Goal: Use online tool/utility

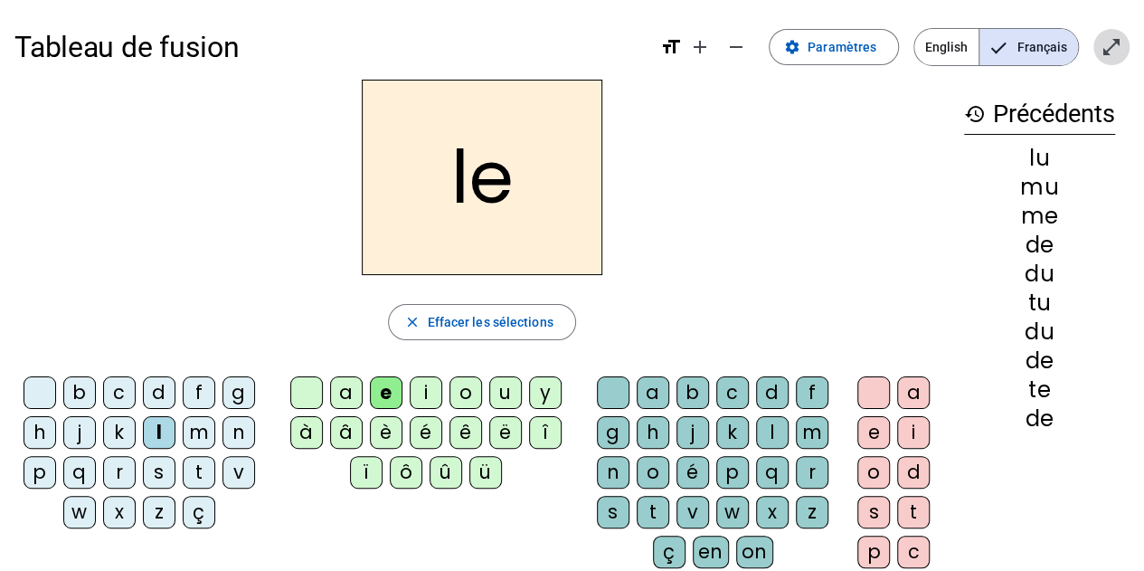
click at [1106, 50] on mat-icon "open_in_full" at bounding box center [1112, 47] width 22 height 22
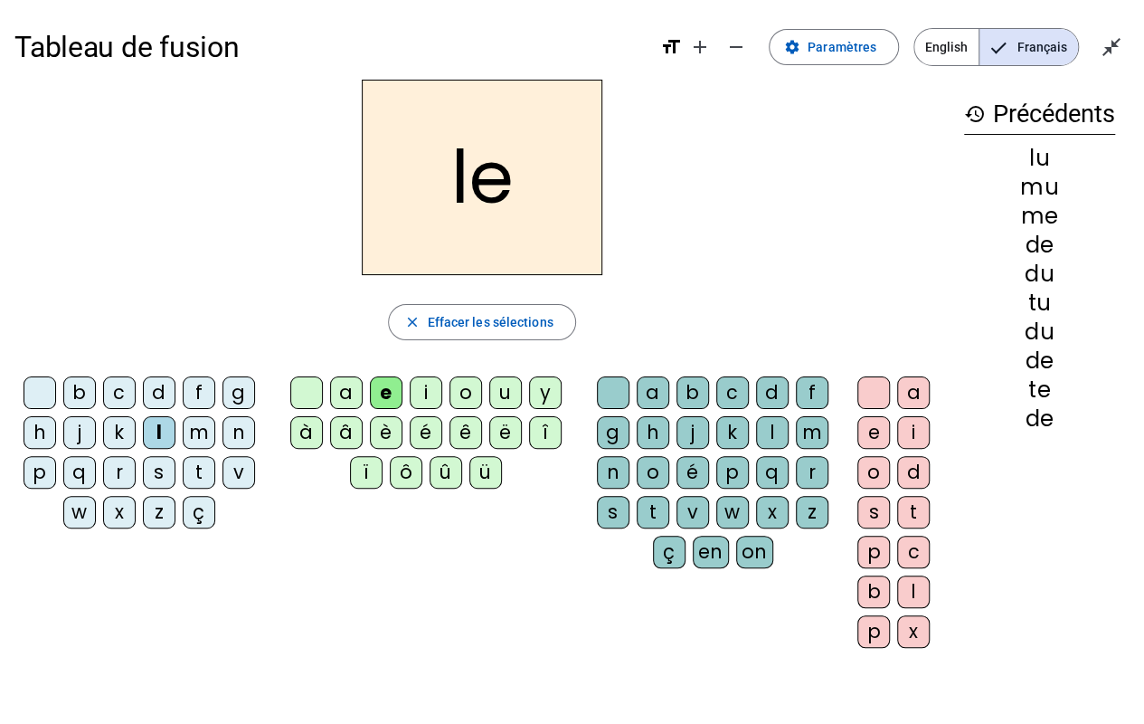
click at [1106, 159] on div "lu" at bounding box center [1039, 158] width 151 height 22
drag, startPoint x: 528, startPoint y: 446, endPoint x: 346, endPoint y: 379, distance: 194.6
click at [346, 379] on div "a e i o u y à â è é ê ë [PERSON_NAME] ô û ü" at bounding box center [430, 435] width 302 height 119
click at [346, 379] on div "a" at bounding box center [346, 392] width 33 height 33
click at [154, 394] on div "d" at bounding box center [159, 392] width 33 height 33
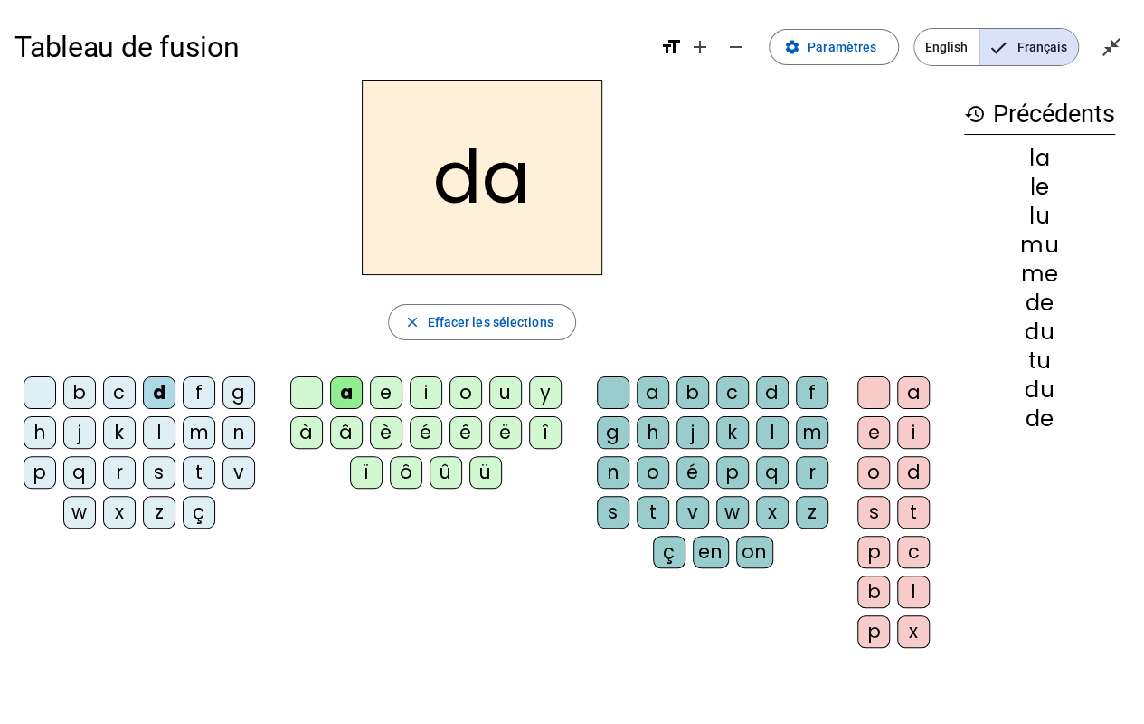
click at [165, 428] on div "l" at bounding box center [159, 432] width 33 height 33
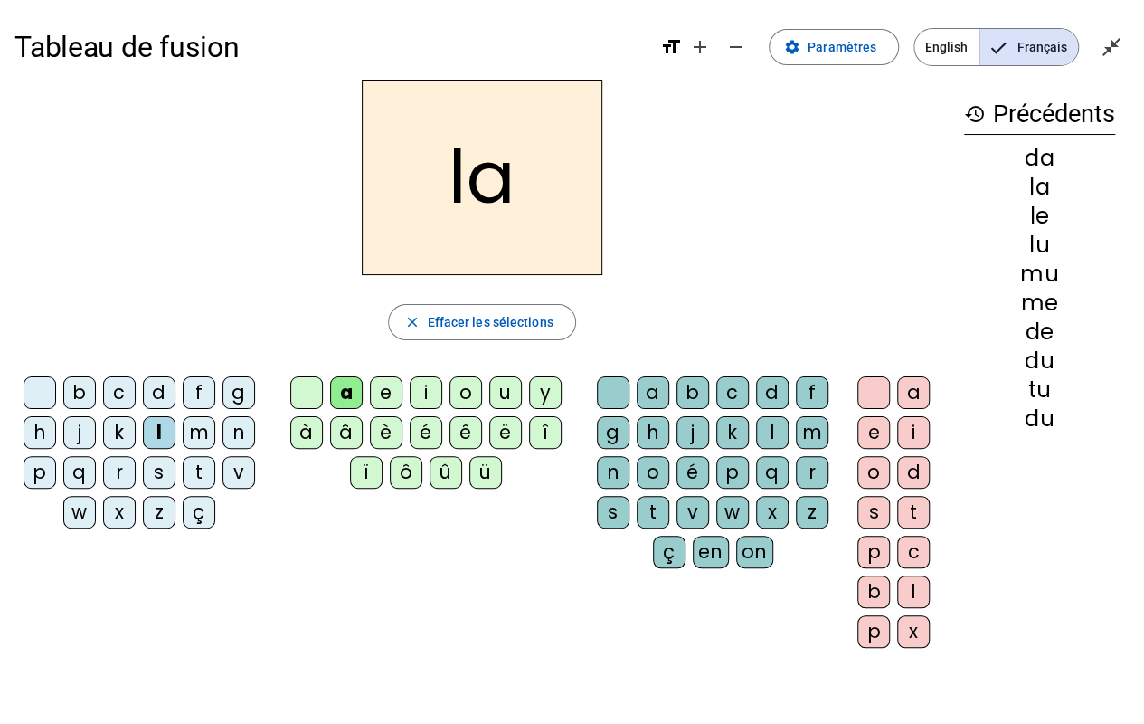
click at [503, 396] on div "u" at bounding box center [505, 392] width 33 height 33
click at [393, 389] on div "e" at bounding box center [386, 392] width 33 height 33
click at [162, 431] on div "l" at bounding box center [159, 432] width 33 height 33
click at [161, 389] on div "d" at bounding box center [159, 392] width 33 height 33
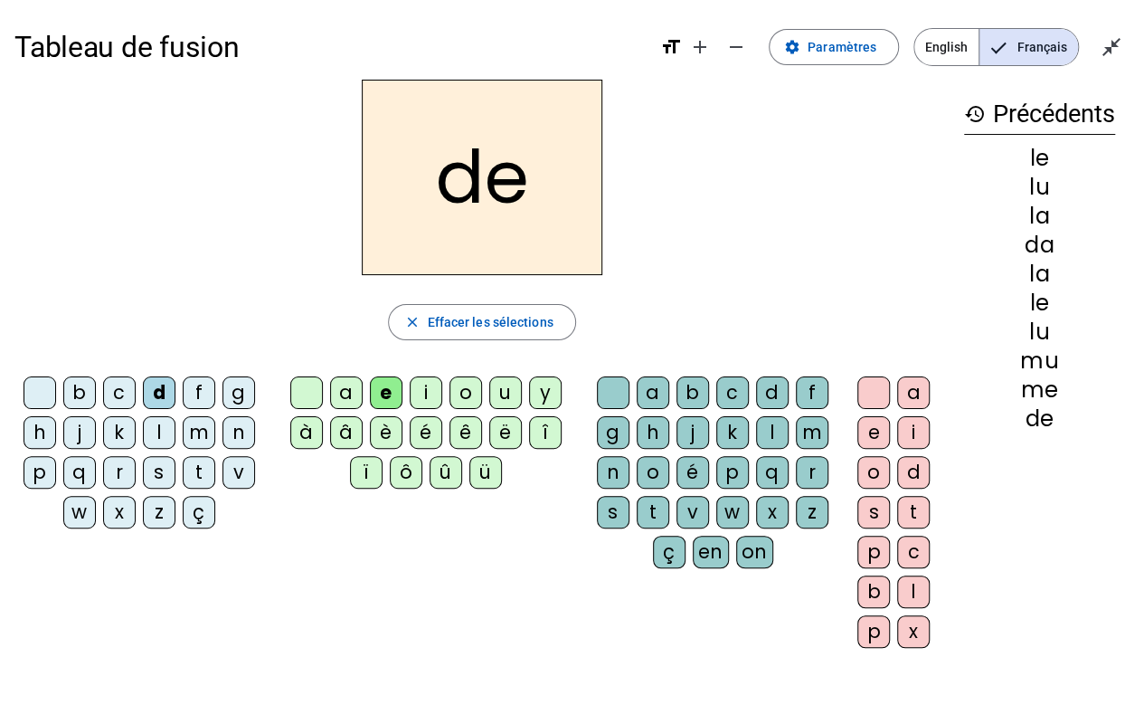
click at [206, 430] on div "m" at bounding box center [199, 432] width 33 height 33
